Goal: Find specific page/section

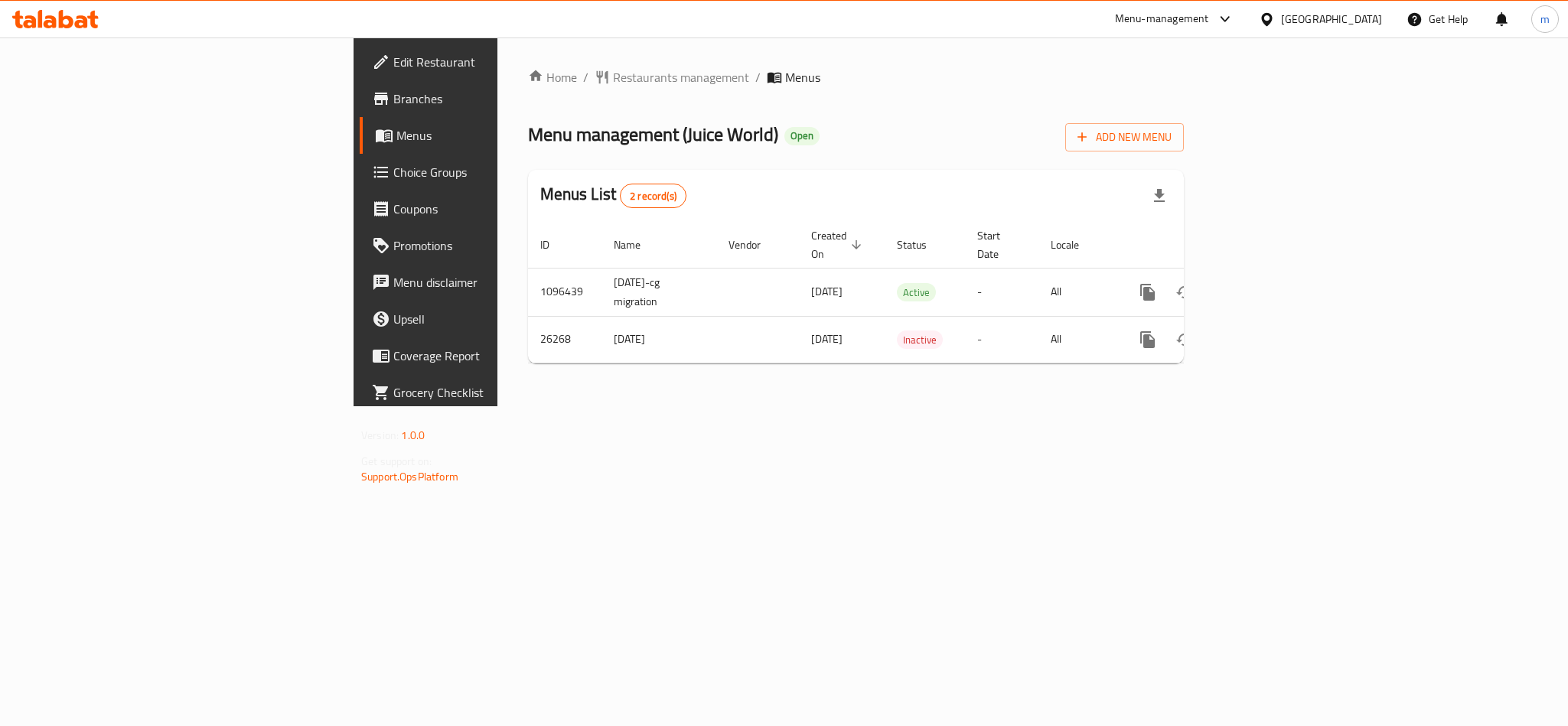
click at [73, 12] on icon at bounding box center [55, 18] width 87 height 18
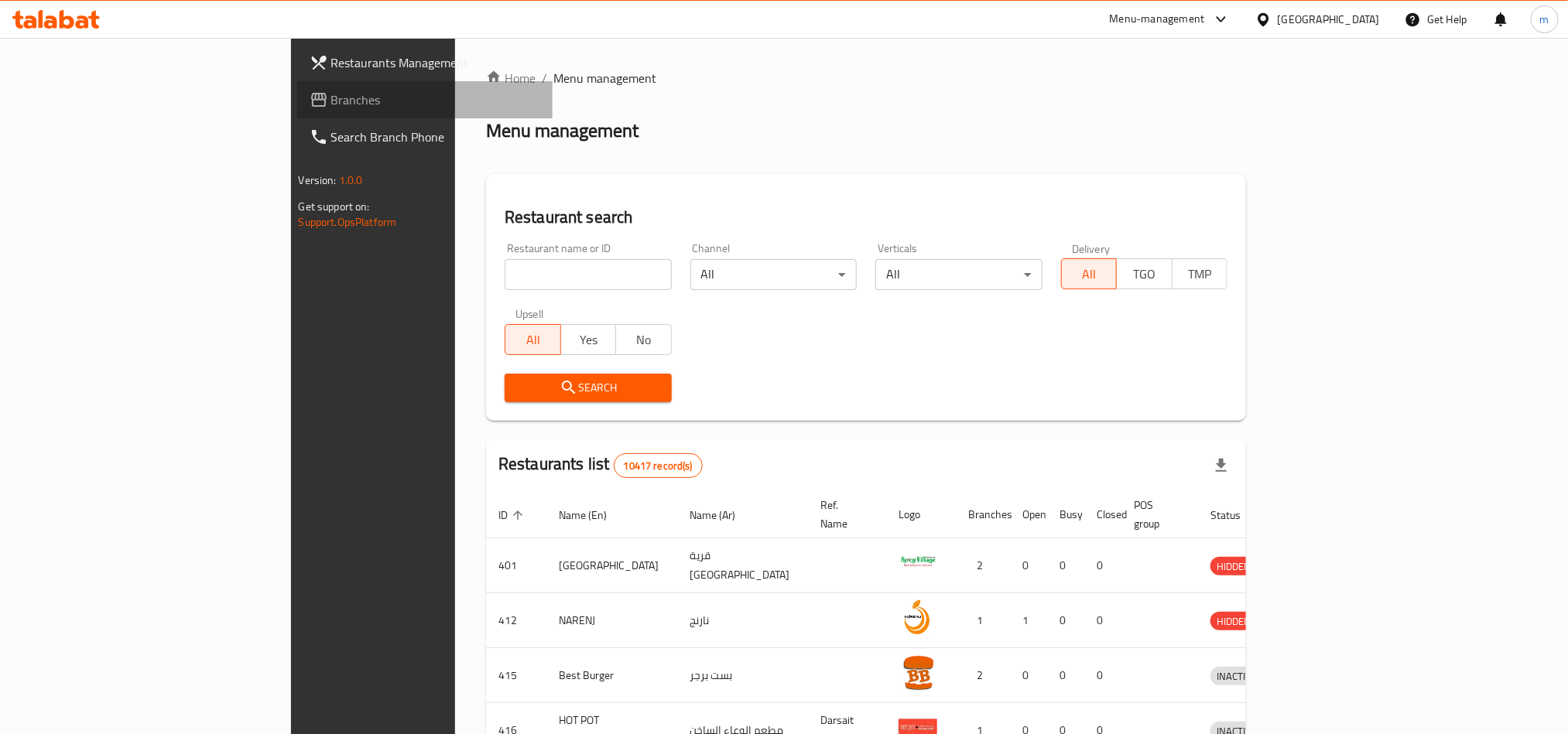
click at [331, 97] on span "Branches" at bounding box center [435, 99] width 209 height 19
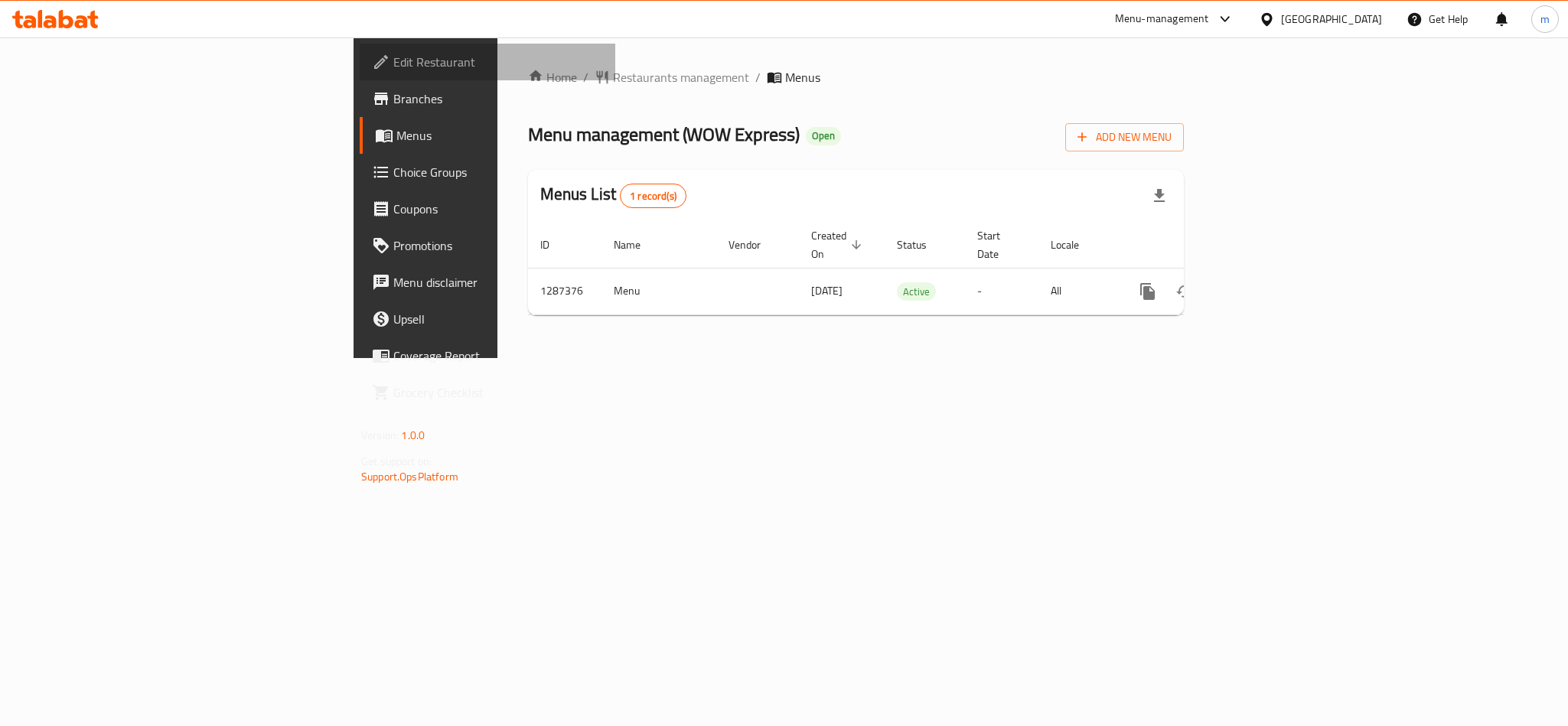
click at [394, 62] on span "Edit Restaurant" at bounding box center [498, 62] width 210 height 18
